Goal: Task Accomplishment & Management: Manage account settings

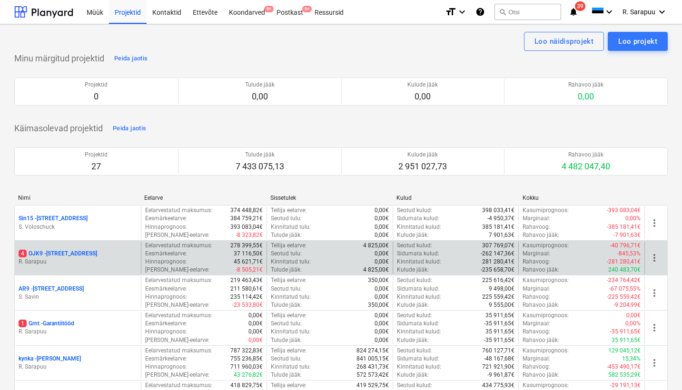
click at [89, 255] on p "4 OJK9 - Ojakalda tee 9 A" at bounding box center [58, 254] width 78 height 8
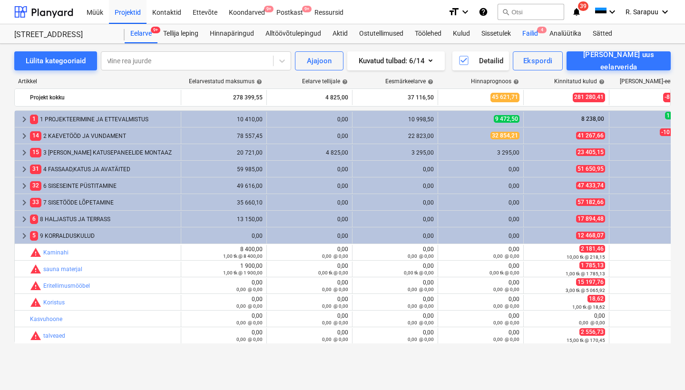
click at [535, 32] on div "Failid 4" at bounding box center [530, 33] width 27 height 19
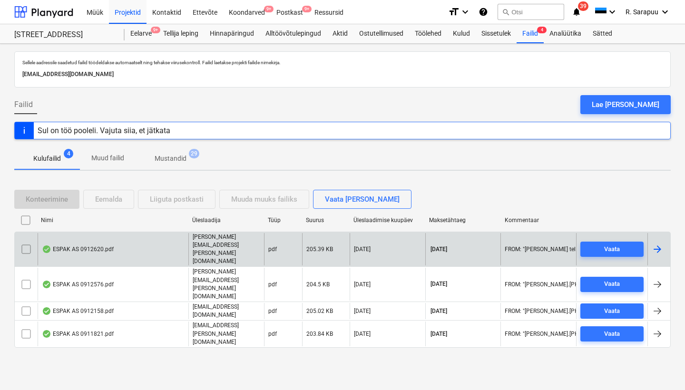
click at [71, 245] on div "ESPAK AS 0912620.pdf" at bounding box center [78, 249] width 72 height 8
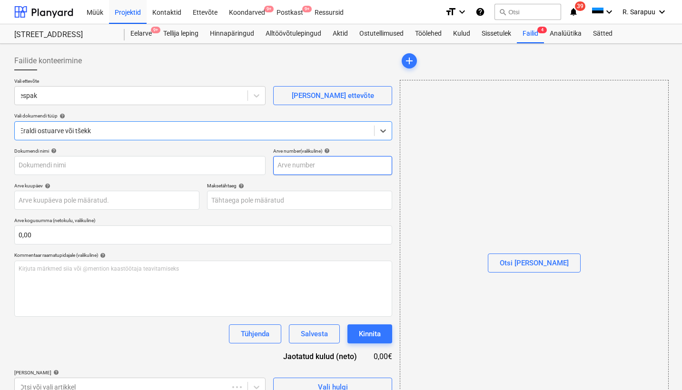
type input "0912620"
type input "[DATE]"
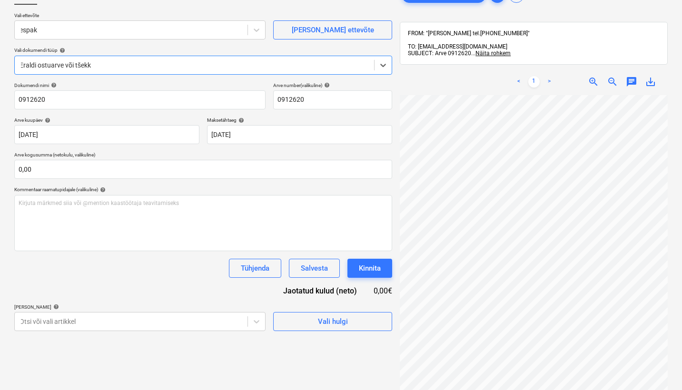
scroll to position [67, 0]
click at [191, 322] on body "Müük Projektid Kontaktid Ettevõte Koondarved 9+ Postkast 9+ Ressursid format_si…" at bounding box center [341, 128] width 682 height 390
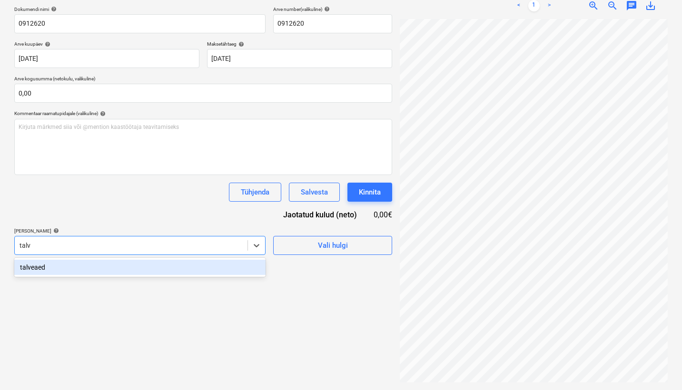
type input "talve"
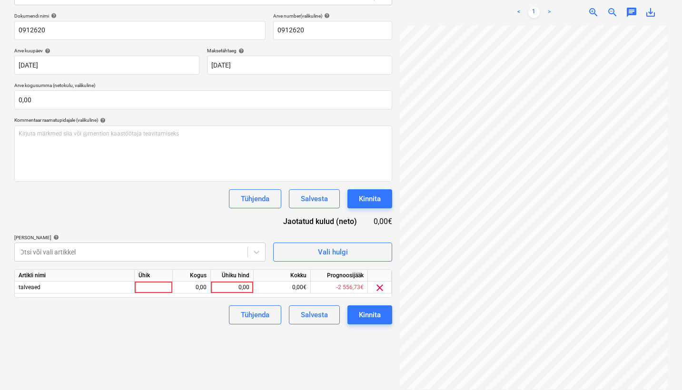
click at [184, 207] on div "Tühjenda Salvesta Kinnita" at bounding box center [203, 198] width 378 height 19
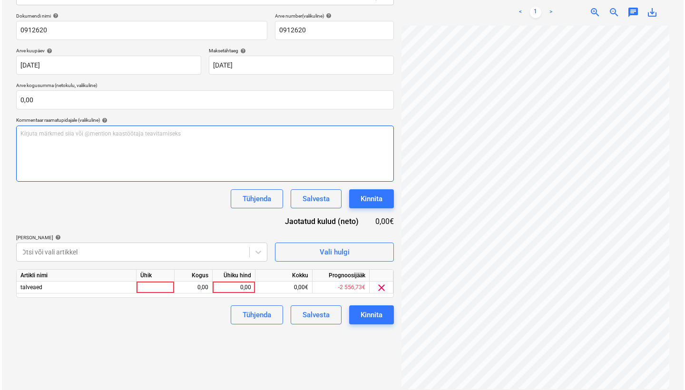
scroll to position [0, 162]
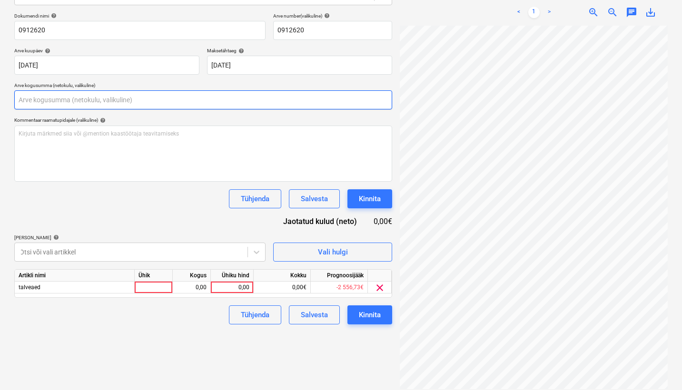
click at [44, 99] on input "text" at bounding box center [203, 99] width 378 height 19
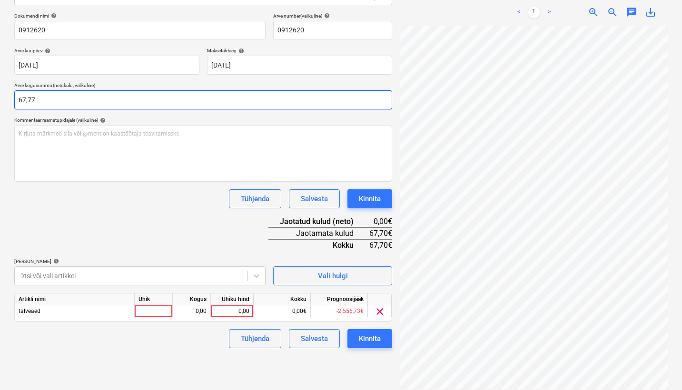
type input "67,77"
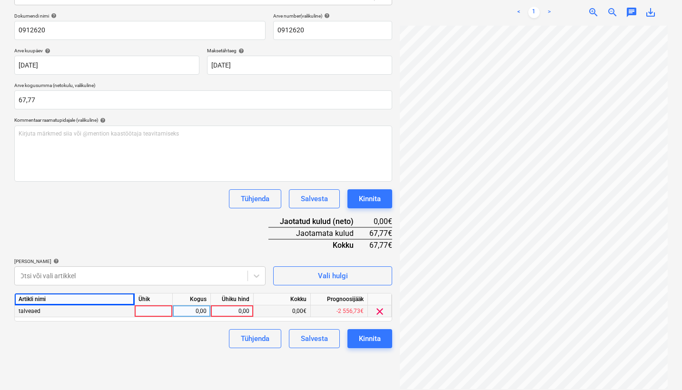
click at [238, 308] on div "0,00" at bounding box center [232, 311] width 35 height 12
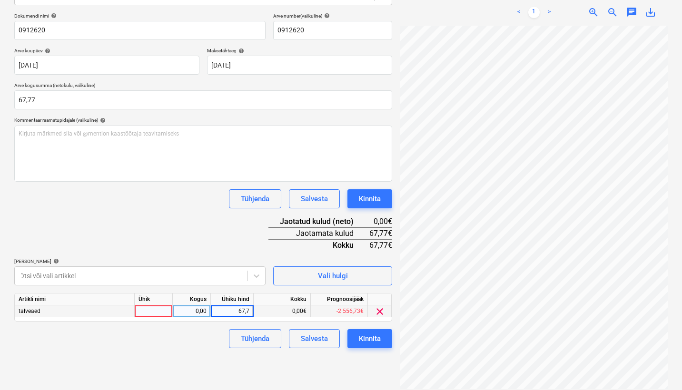
type input "67,77"
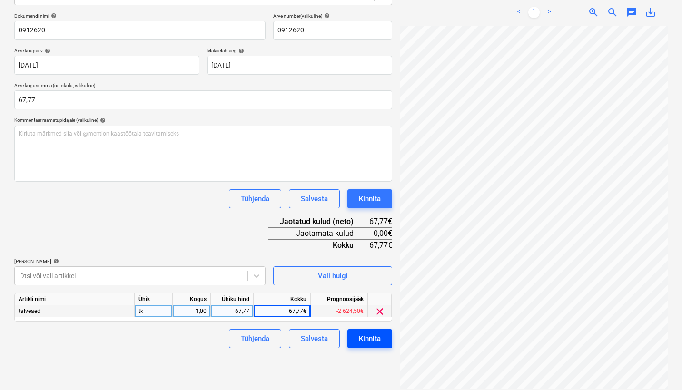
click at [361, 335] on div "Kinnita" at bounding box center [370, 338] width 22 height 12
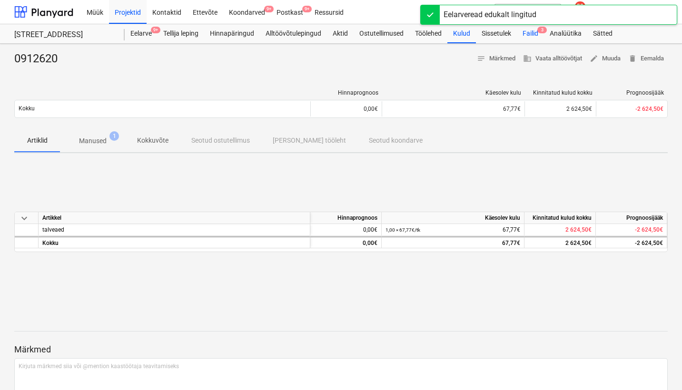
click at [526, 33] on div "Failid 3" at bounding box center [530, 33] width 27 height 19
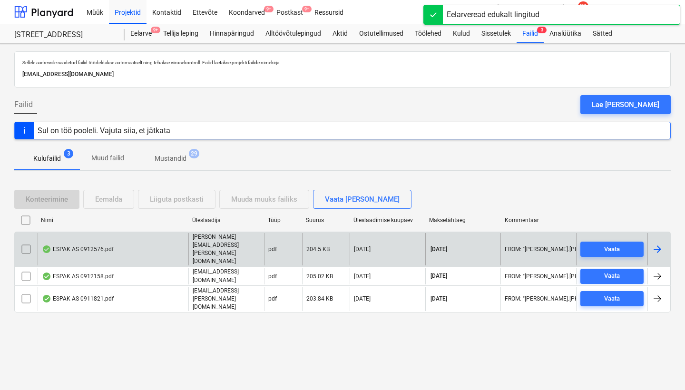
click at [92, 248] on div "ESPAK AS 0912576.pdf" at bounding box center [78, 249] width 72 height 8
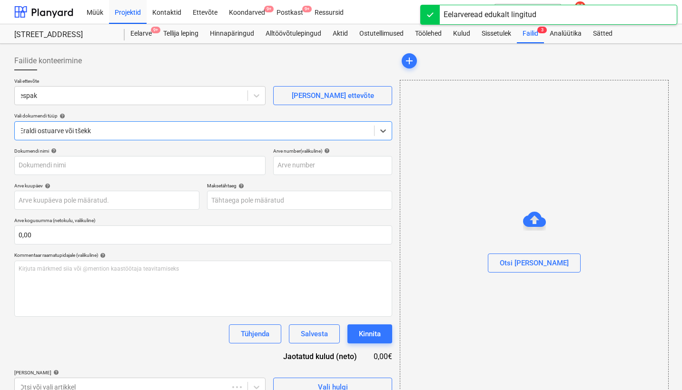
type input "0912576"
type input "[DATE]"
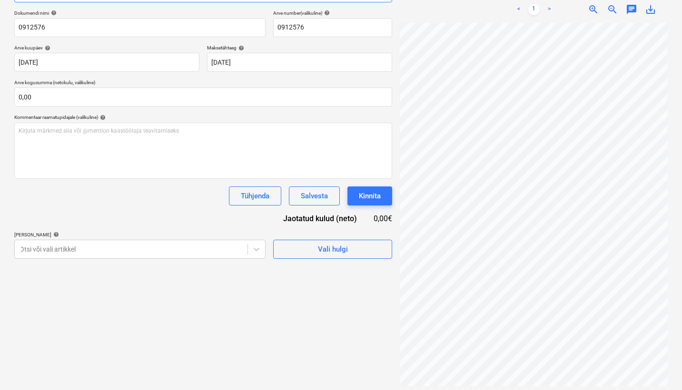
scroll to position [135, 0]
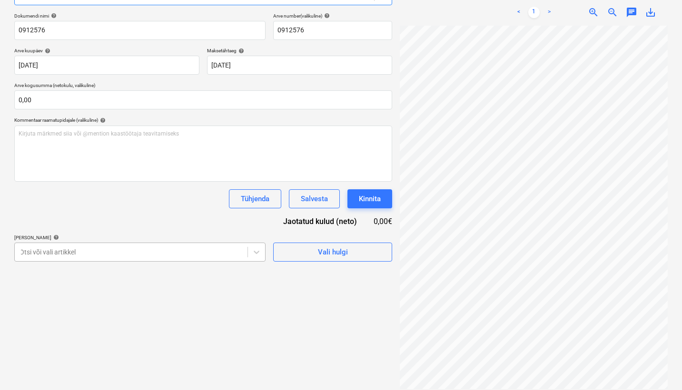
click at [187, 250] on body "Müük Projektid Kontaktid Ettevõte Koondarved 9+ Postkast 9+ Ressursid format_si…" at bounding box center [341, 60] width 682 height 390
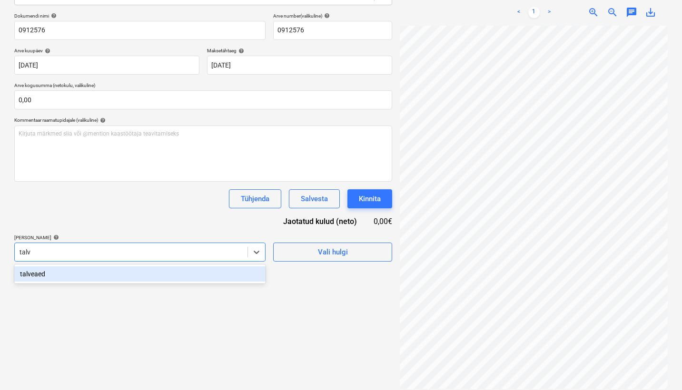
type input "talve"
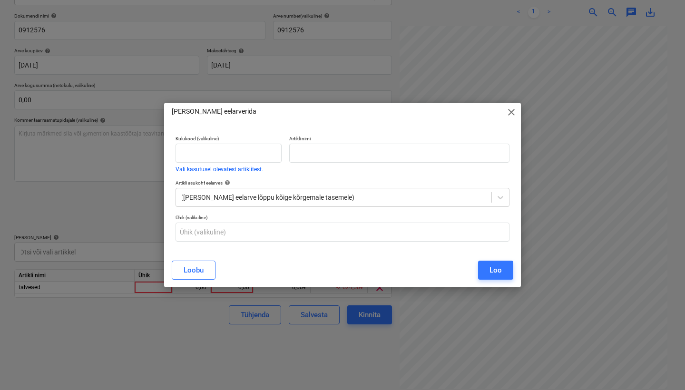
click at [115, 217] on div "[PERSON_NAME] eelarverida close Kulukood (valikuline) Vali kasutusel olevatest …" at bounding box center [342, 195] width 685 height 390
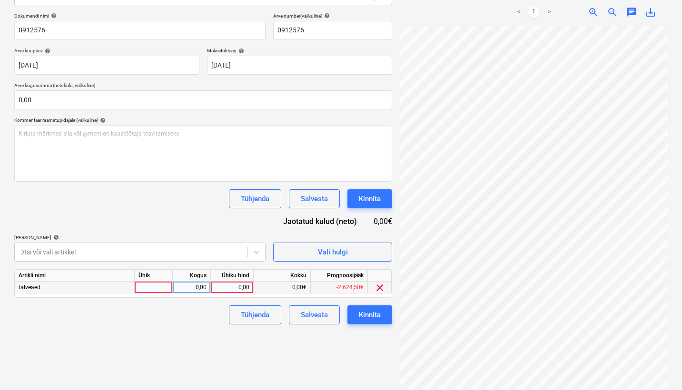
drag, startPoint x: 232, startPoint y: 288, endPoint x: 257, endPoint y: 283, distance: 25.6
click at [233, 288] on div "0,00" at bounding box center [232, 288] width 35 height 12
type input "41,94"
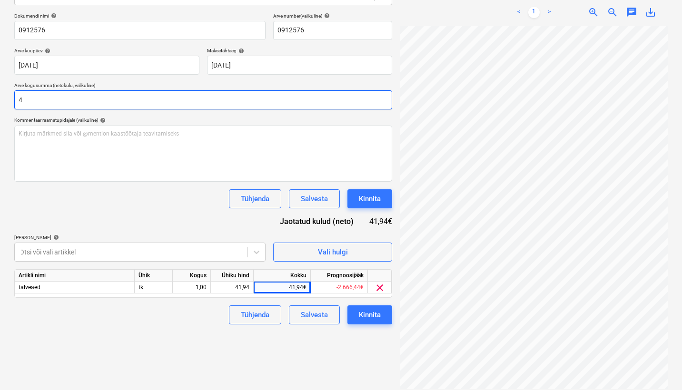
click at [159, 97] on input "4" at bounding box center [203, 99] width 378 height 19
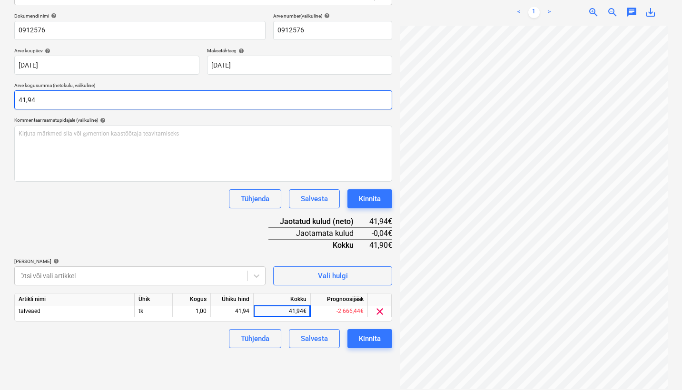
type input "41,94"
drag, startPoint x: 176, startPoint y: 244, endPoint x: 169, endPoint y: 234, distance: 12.9
click at [176, 244] on div "Dokumendi nimi help 0912576 Arve number (valikuline) help 0912576 Arve kuupäev …" at bounding box center [203, 180] width 378 height 335
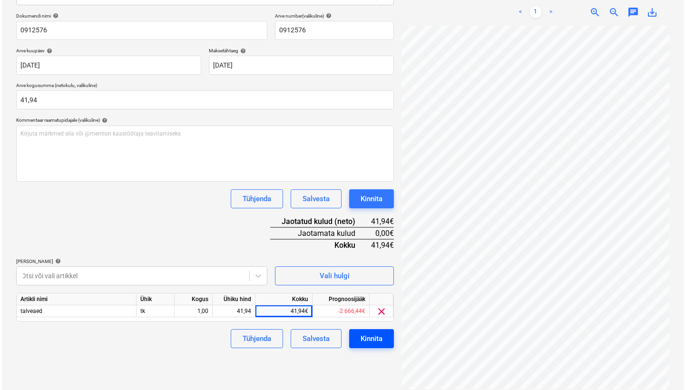
scroll to position [135, 0]
click at [365, 336] on div "Kinnita" at bounding box center [370, 338] width 22 height 12
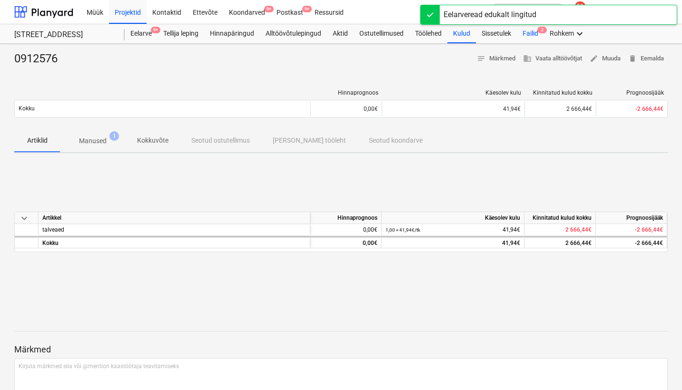
click at [538, 37] on div "Failid 2" at bounding box center [530, 33] width 27 height 19
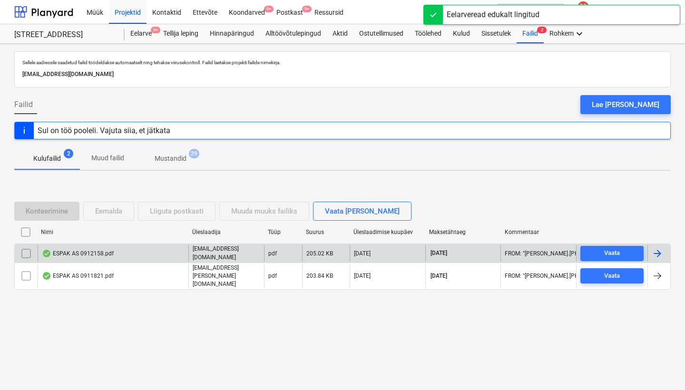
click at [91, 257] on div "ESPAK AS 0912158.pdf" at bounding box center [78, 254] width 72 height 8
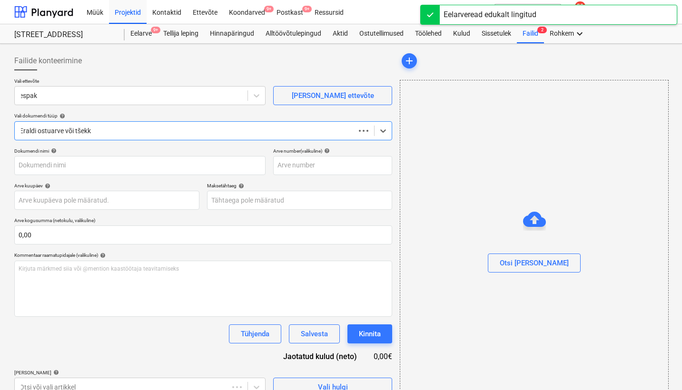
type input "0912158"
type input "[DATE]"
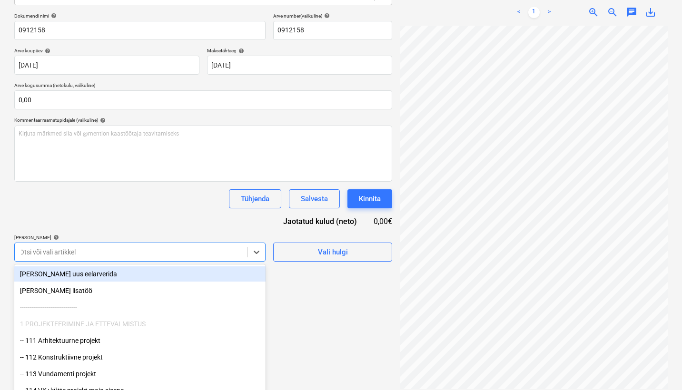
scroll to position [154, 0]
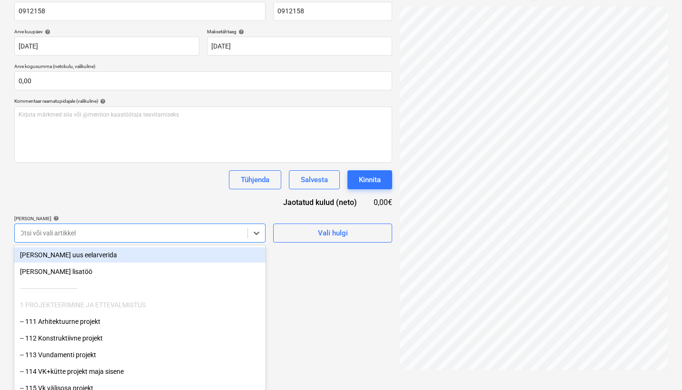
click at [220, 236] on body "Müük Projektid Kontaktid Ettevõte Koondarved 9+ Postkast 9+ Ressursid format_si…" at bounding box center [341, 41] width 682 height 390
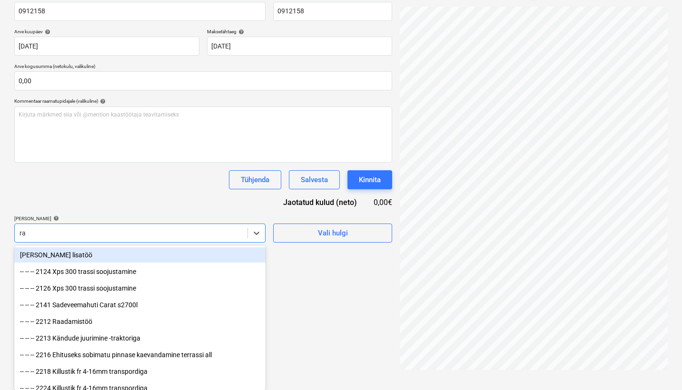
type input "r"
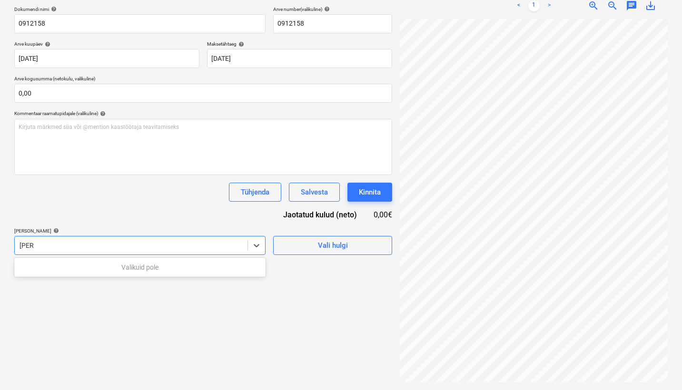
scroll to position [135, 0]
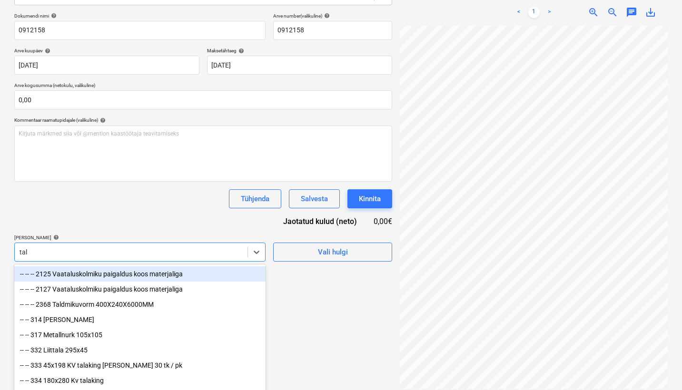
type input "talv"
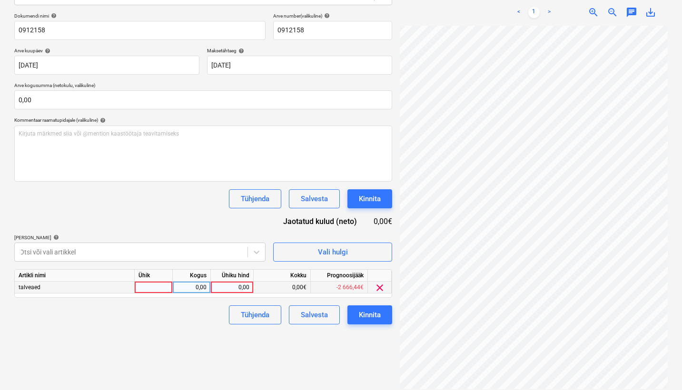
click at [292, 283] on div "0,00€" at bounding box center [282, 288] width 57 height 12
click at [222, 286] on div "0,00" at bounding box center [232, 288] width 35 height 12
type input "9,26"
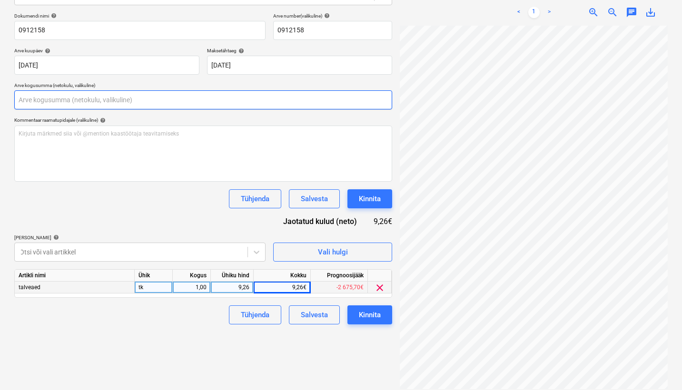
click at [137, 103] on input "text" at bounding box center [203, 99] width 378 height 19
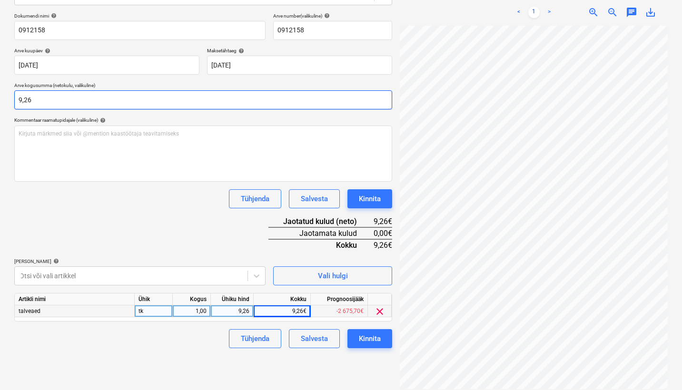
type input "9,26"
click at [185, 226] on div "Dokumendi nimi help 0912158 Arve number (valikuline) help 0912158 Arve kuupäev …" at bounding box center [203, 180] width 378 height 335
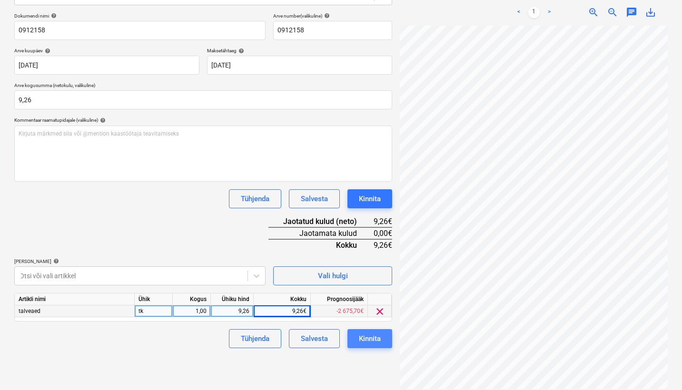
click at [375, 342] on div "Kinnita" at bounding box center [370, 338] width 22 height 12
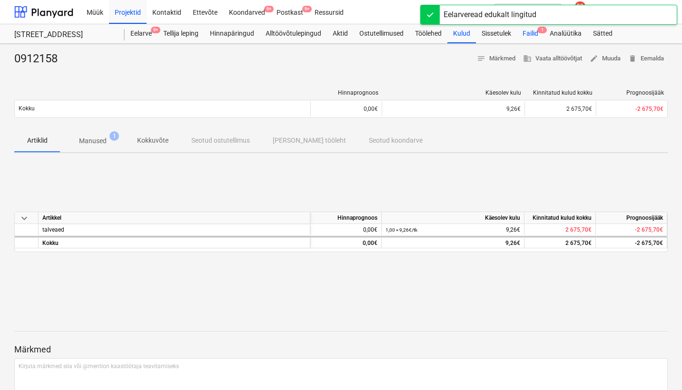
click at [528, 33] on div "Failid 1" at bounding box center [530, 33] width 27 height 19
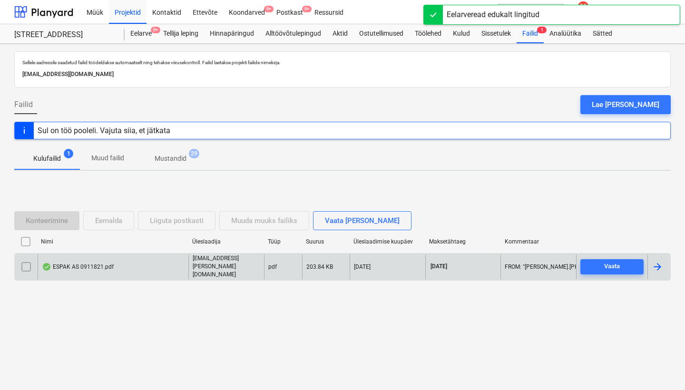
click at [87, 262] on div "ESPAK AS 0911821.pdf" at bounding box center [113, 266] width 151 height 24
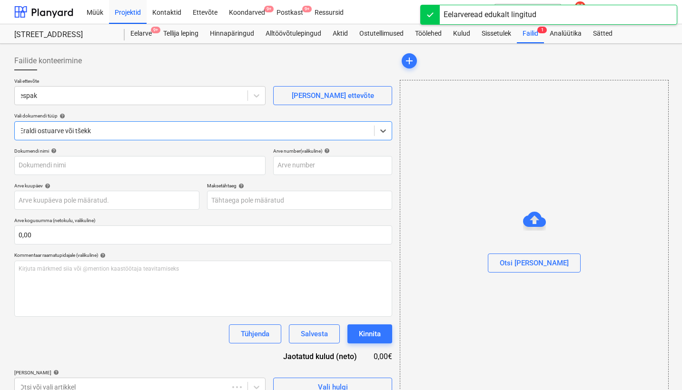
type input "0911821"
type input "[DATE]"
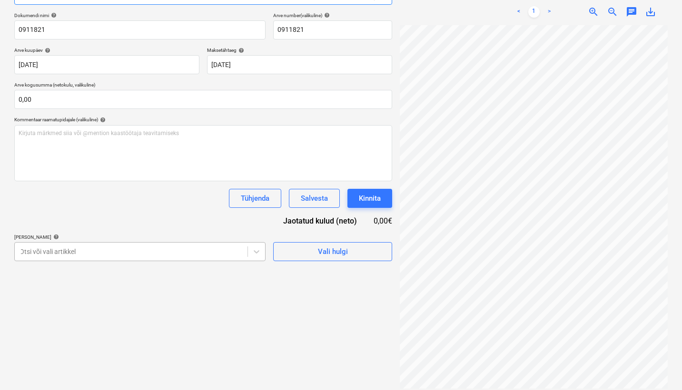
scroll to position [135, 0]
click at [130, 248] on div at bounding box center [131, 252] width 223 height 10
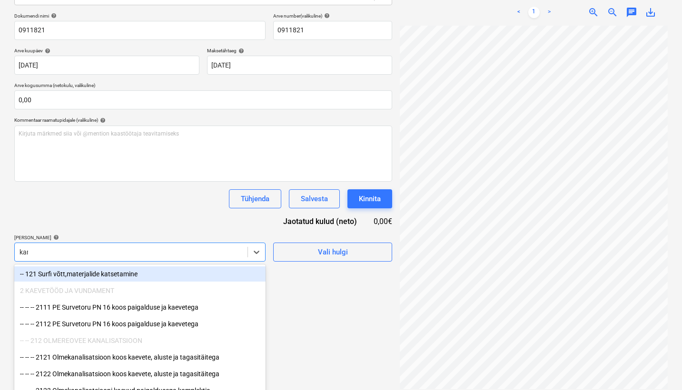
type input "[PERSON_NAME]"
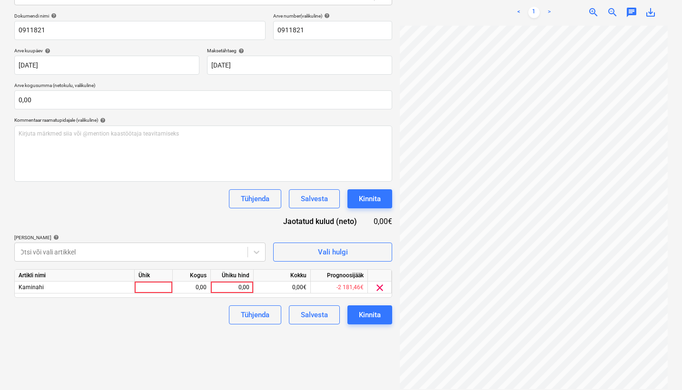
click at [124, 191] on div "Tühjenda Salvesta Kinnita" at bounding box center [203, 198] width 378 height 19
click at [234, 286] on div "0,00" at bounding box center [232, 288] width 35 height 12
type input "145,87"
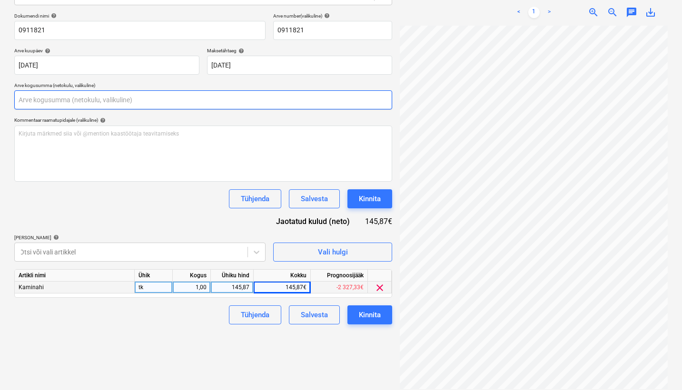
click at [124, 93] on input "text" at bounding box center [203, 99] width 378 height 19
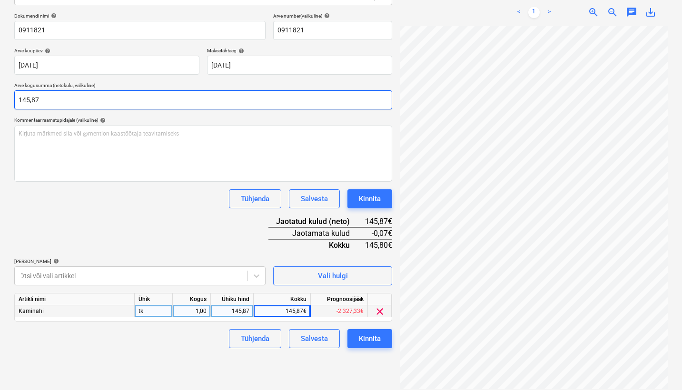
type input "145,87"
click at [114, 228] on div "Dokumendi nimi help 0911821 Arve number (valikuline) help 0911821 Arve kuupäev …" at bounding box center [203, 180] width 378 height 335
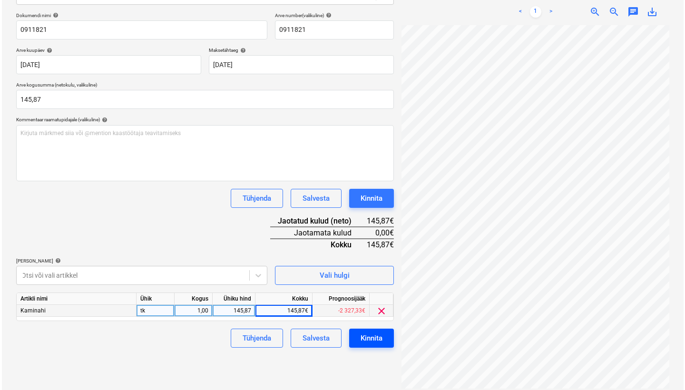
scroll to position [135, 0]
click at [381, 339] on div "Kinnita" at bounding box center [370, 338] width 22 height 12
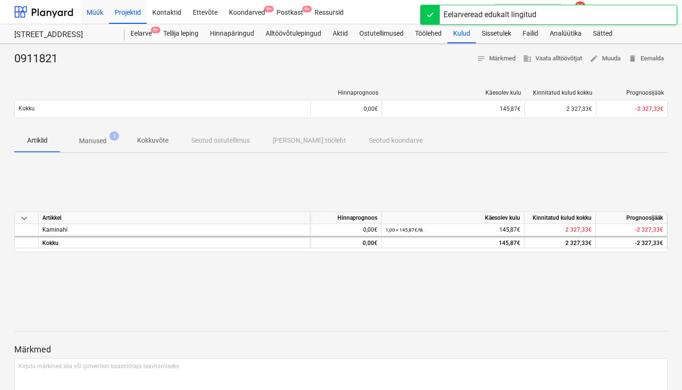
click at [100, 14] on div "Müük" at bounding box center [95, 12] width 28 height 24
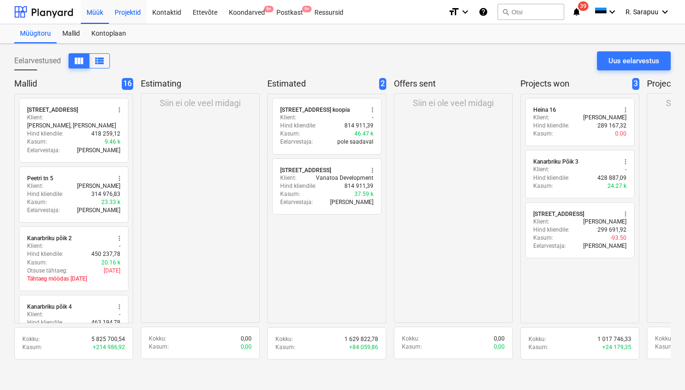
click at [127, 11] on div "Projektid" at bounding box center [128, 12] width 38 height 24
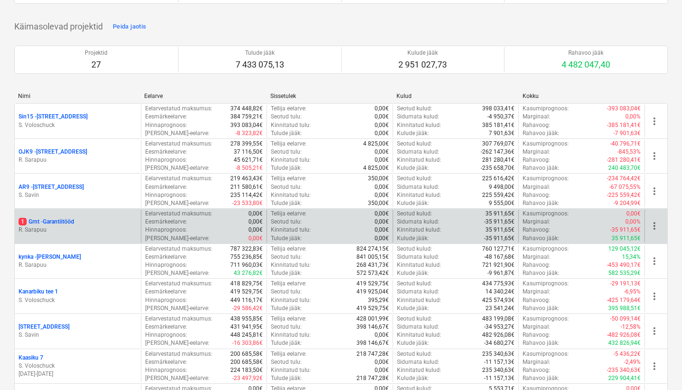
scroll to position [108, 0]
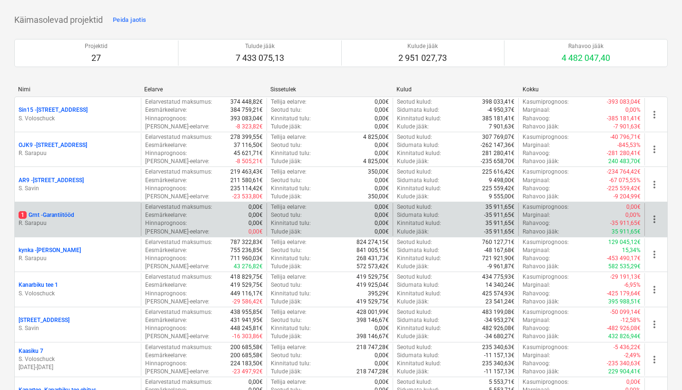
click at [60, 223] on p "R. Sarapuu" at bounding box center [78, 223] width 118 height 8
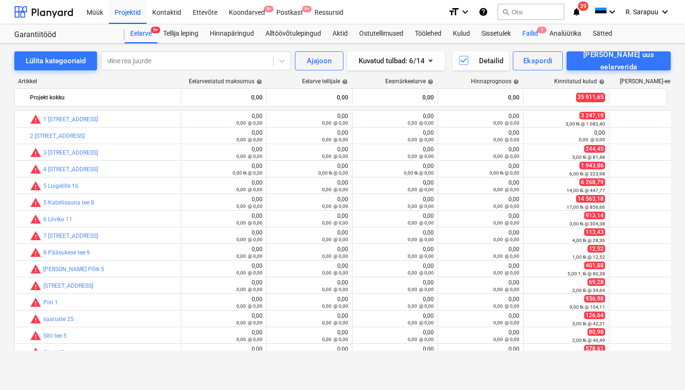
click at [533, 35] on div "Failid 1" at bounding box center [530, 33] width 27 height 19
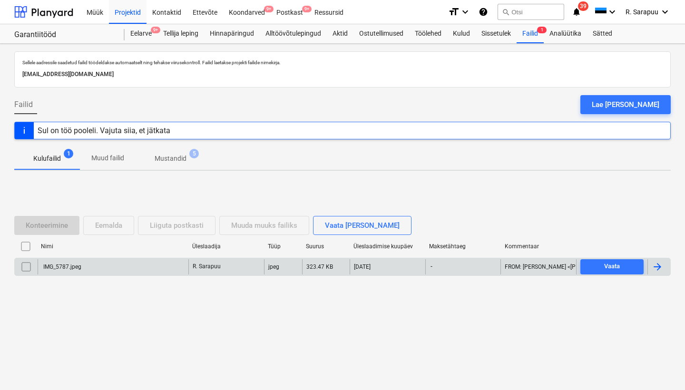
click at [55, 262] on div "IMG_5787.jpeg" at bounding box center [113, 266] width 151 height 15
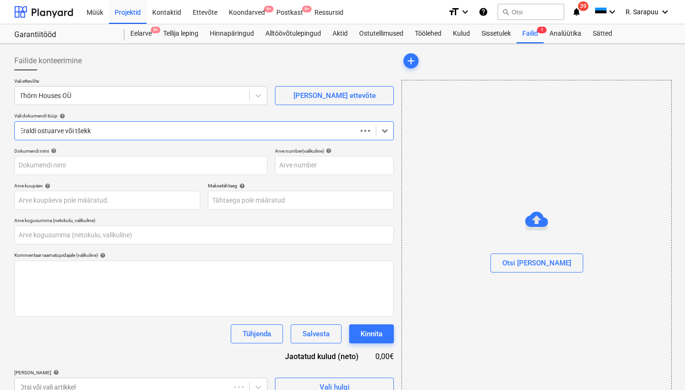
type input "0,00"
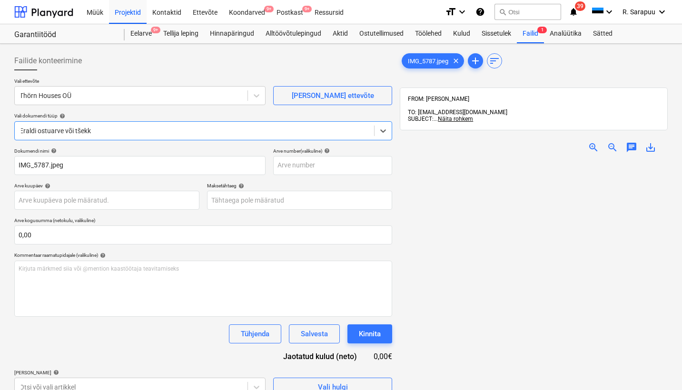
type input "IMG_5787.jpeg"
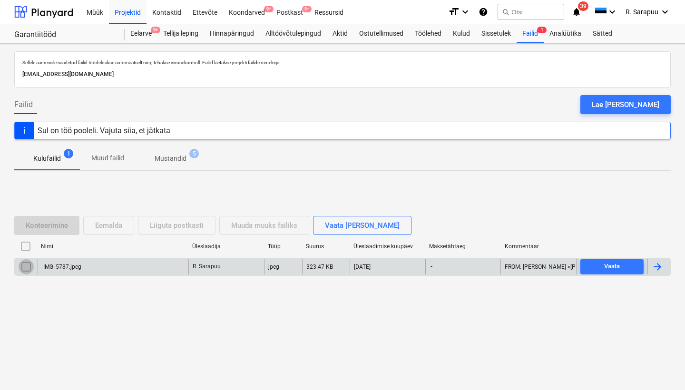
click at [29, 261] on input "checkbox" at bounding box center [26, 266] width 15 height 15
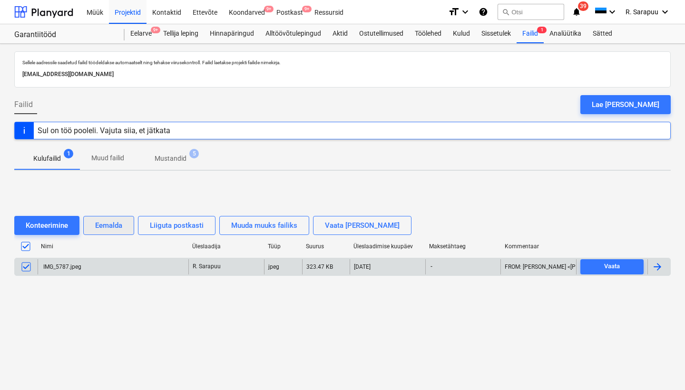
click at [105, 222] on div "Eemalda" at bounding box center [108, 225] width 27 height 12
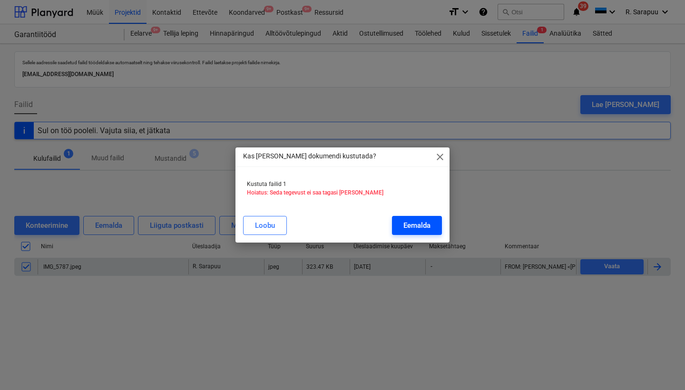
click at [420, 224] on div "Eemalda" at bounding box center [416, 225] width 27 height 12
